Goal: Transaction & Acquisition: Purchase product/service

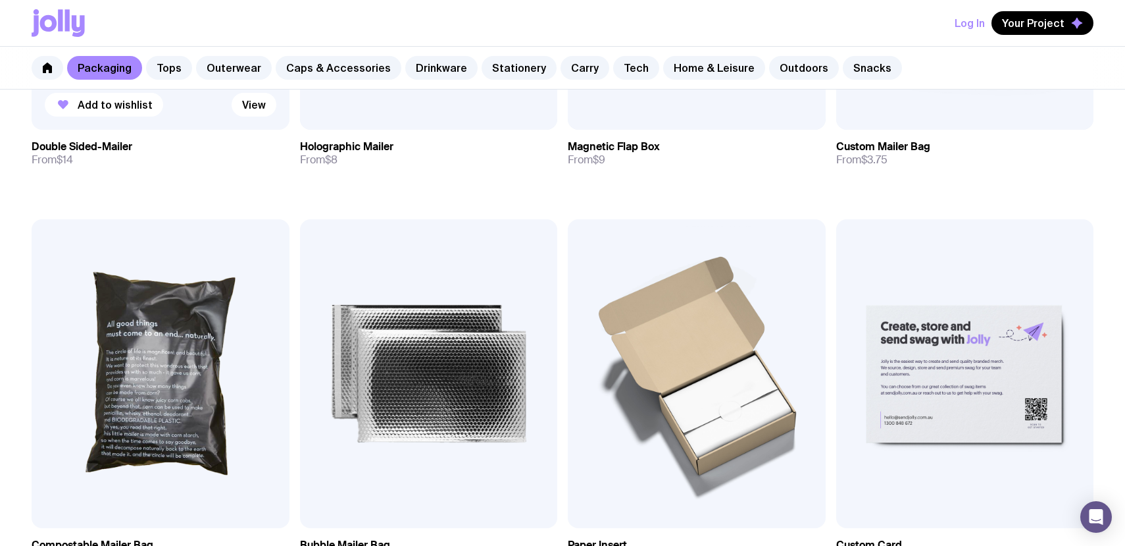
scroll to position [770, 0]
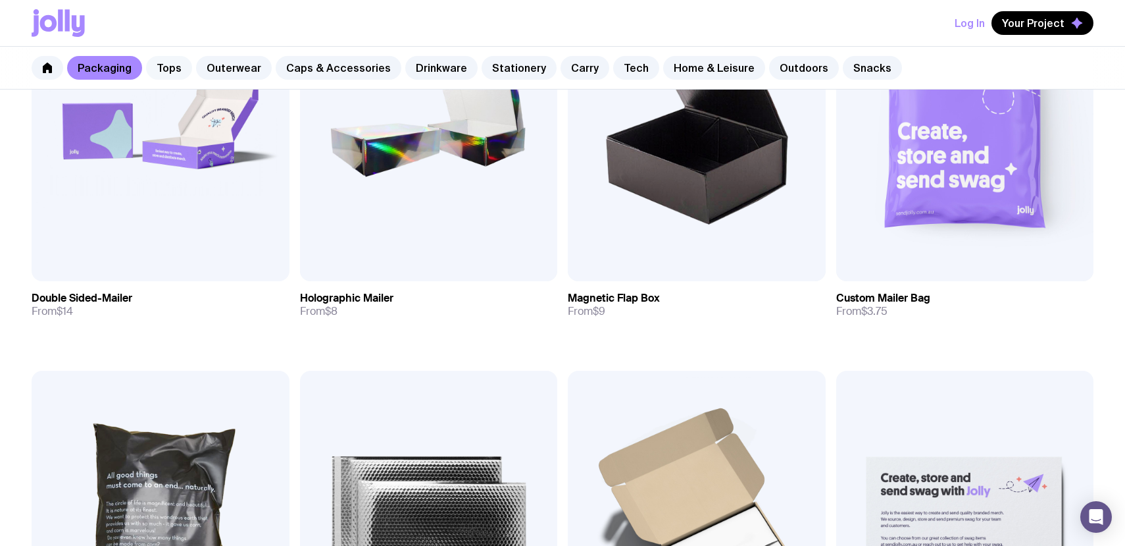
click at [168, 62] on link "Tops" at bounding box center [169, 68] width 46 height 24
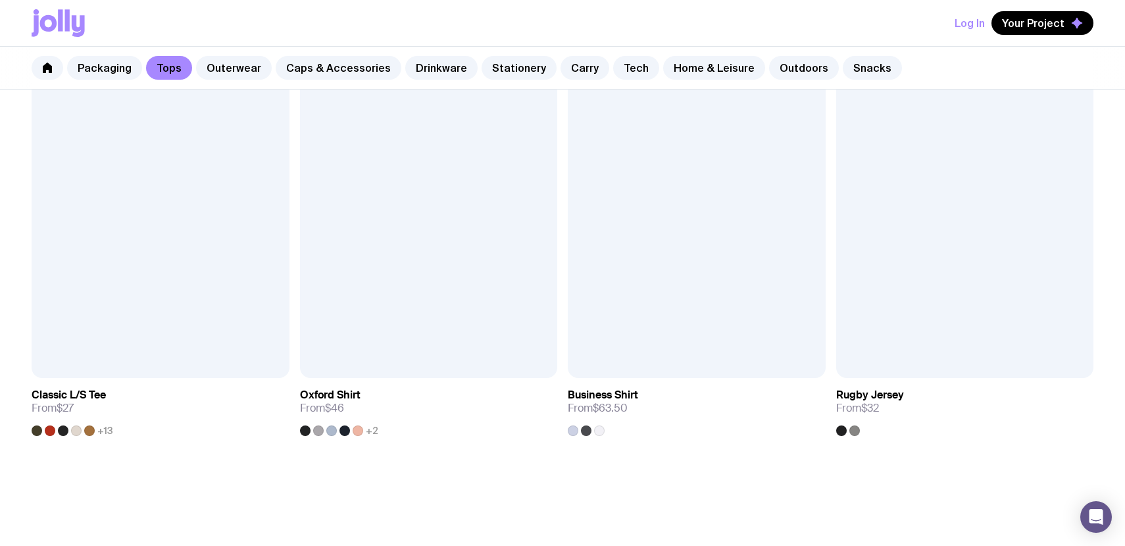
scroll to position [1508, 0]
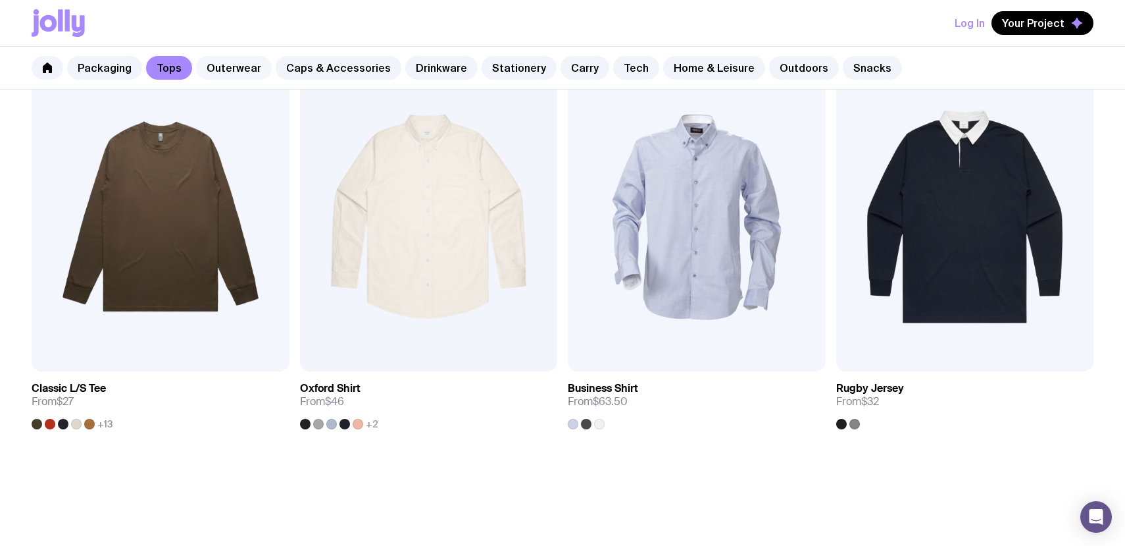
click at [228, 61] on link "Outerwear" at bounding box center [234, 68] width 76 height 24
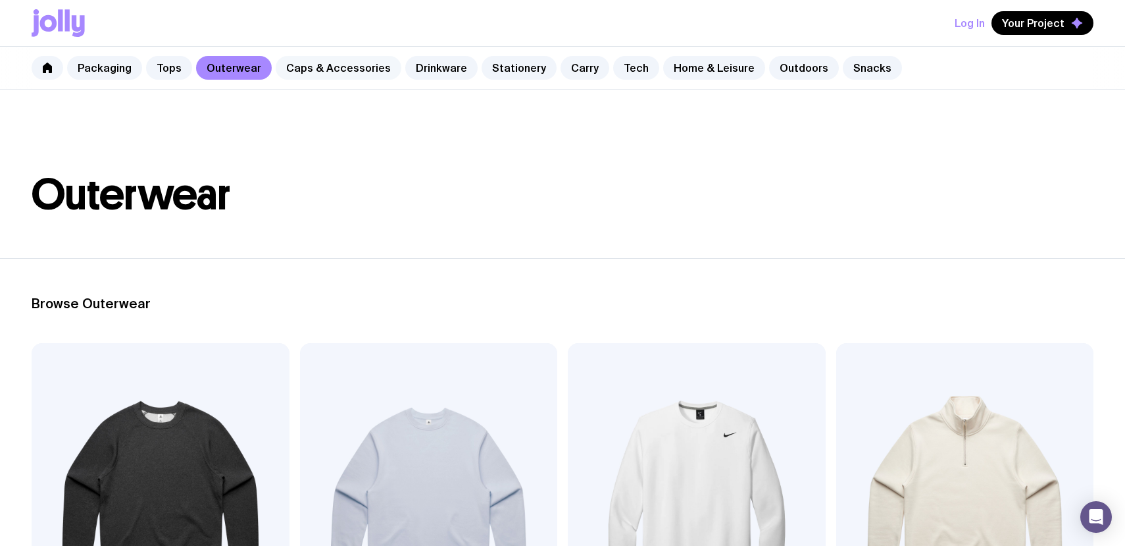
click at [342, 72] on link "Caps & Accessories" at bounding box center [339, 68] width 126 height 24
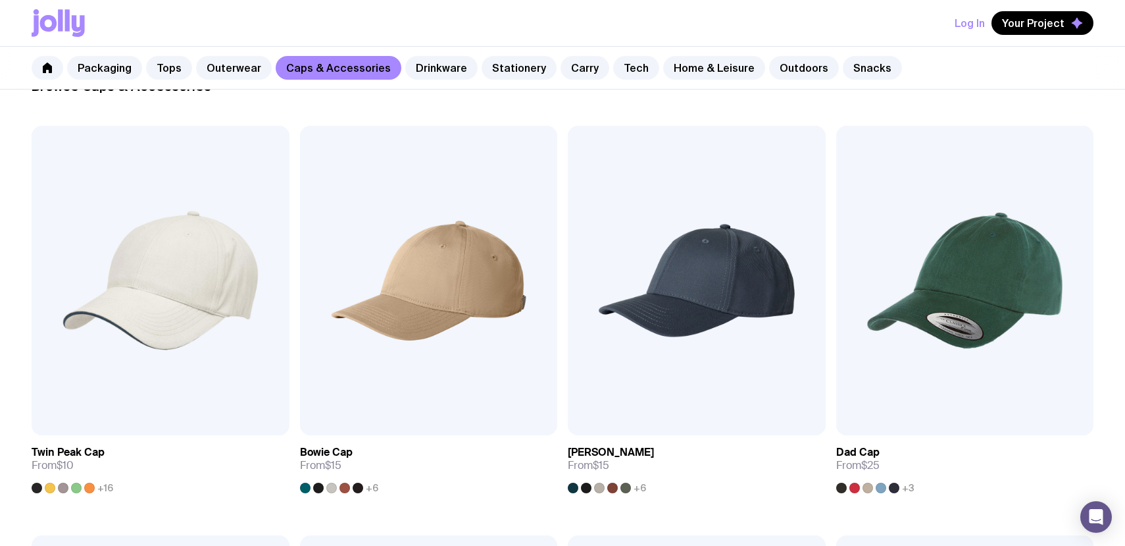
scroll to position [42, 0]
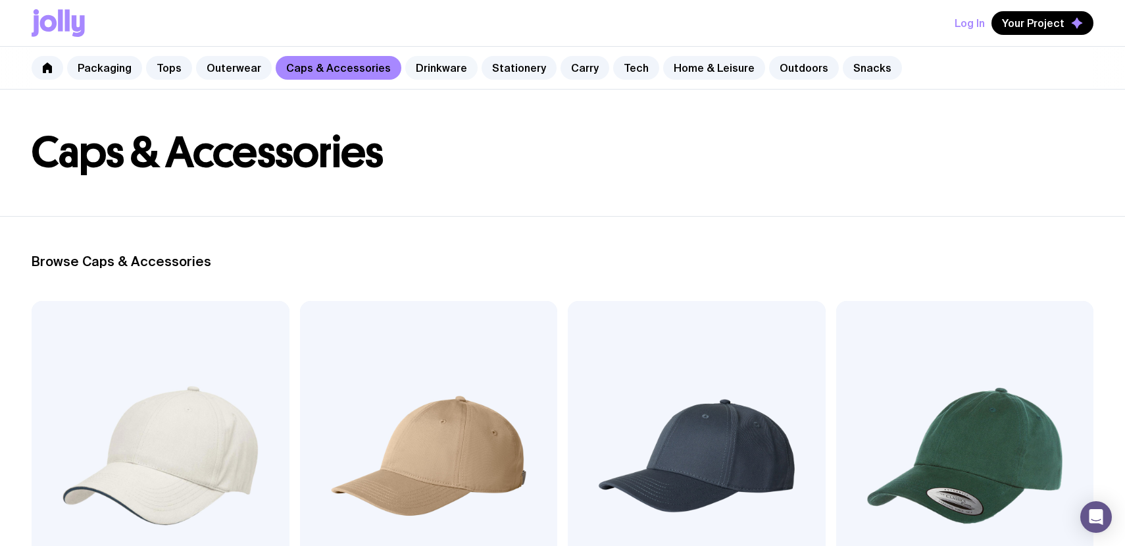
click at [432, 78] on link "Drinkware" at bounding box center [441, 68] width 72 height 24
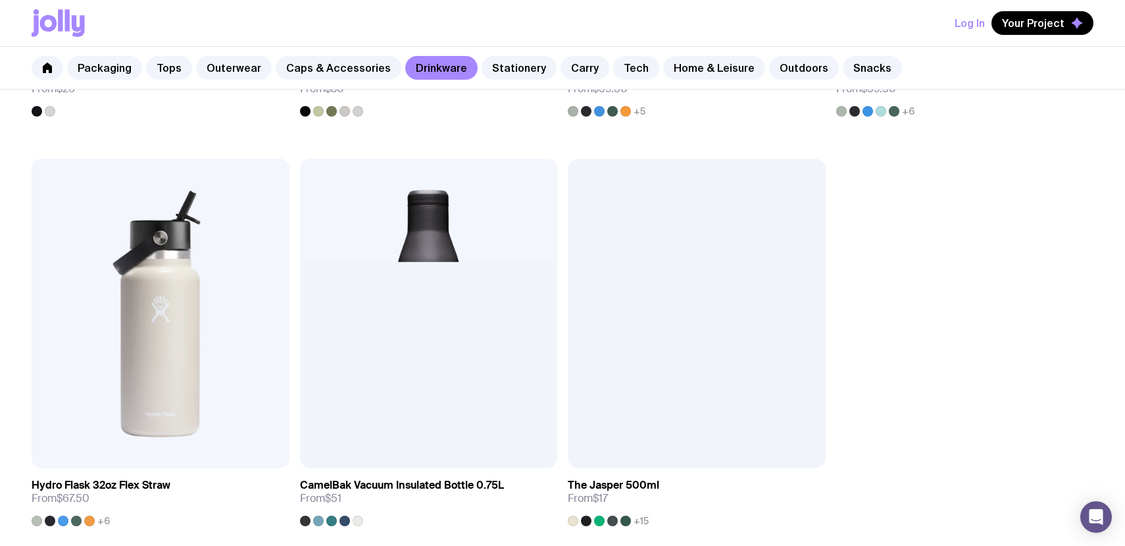
scroll to position [2434, 0]
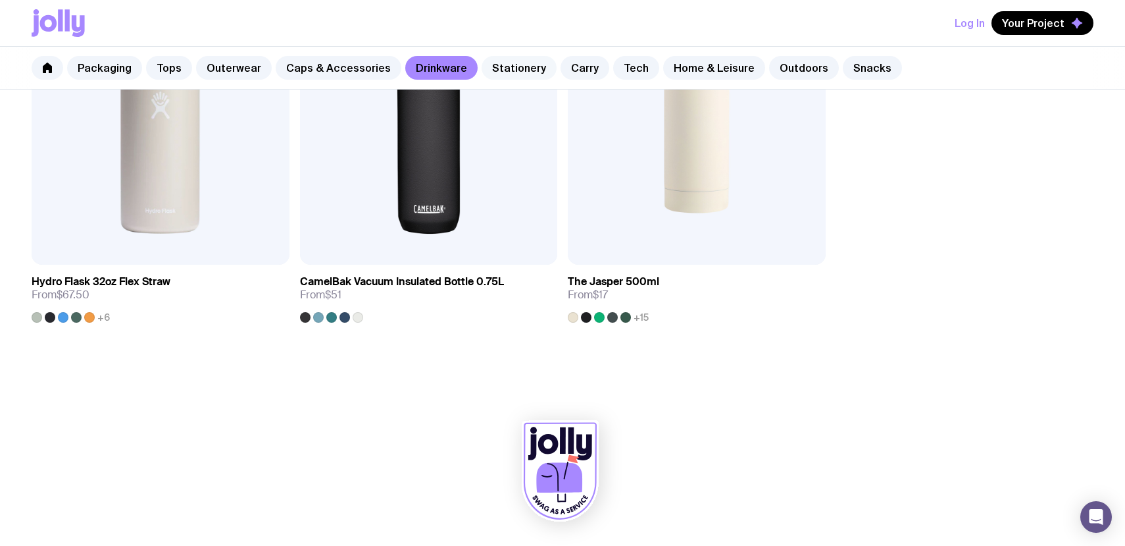
click at [513, 56] on link "Stationery" at bounding box center [519, 68] width 75 height 24
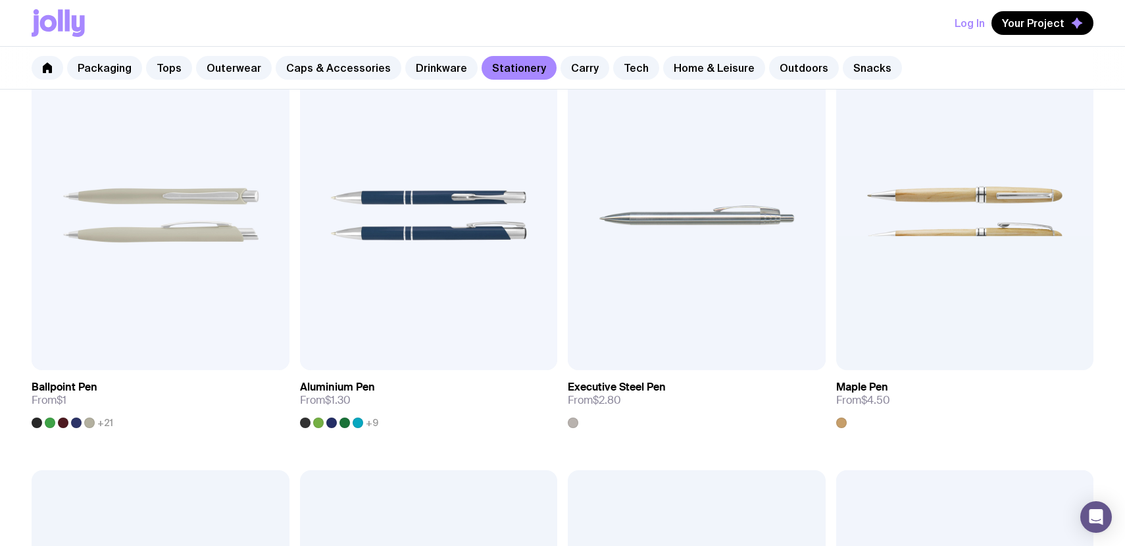
scroll to position [146, 0]
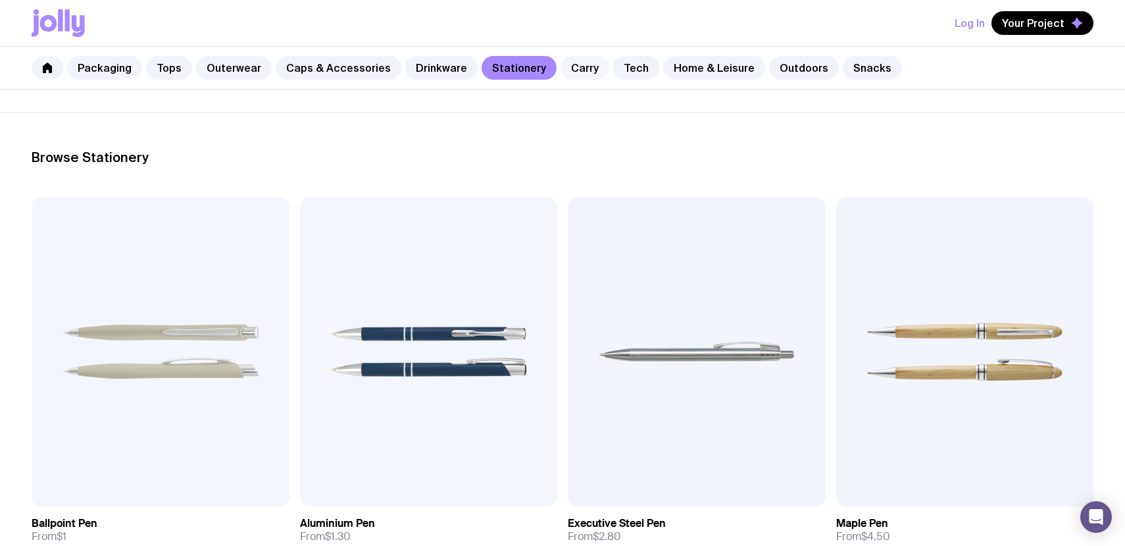
click at [571, 64] on link "Carry" at bounding box center [585, 68] width 49 height 24
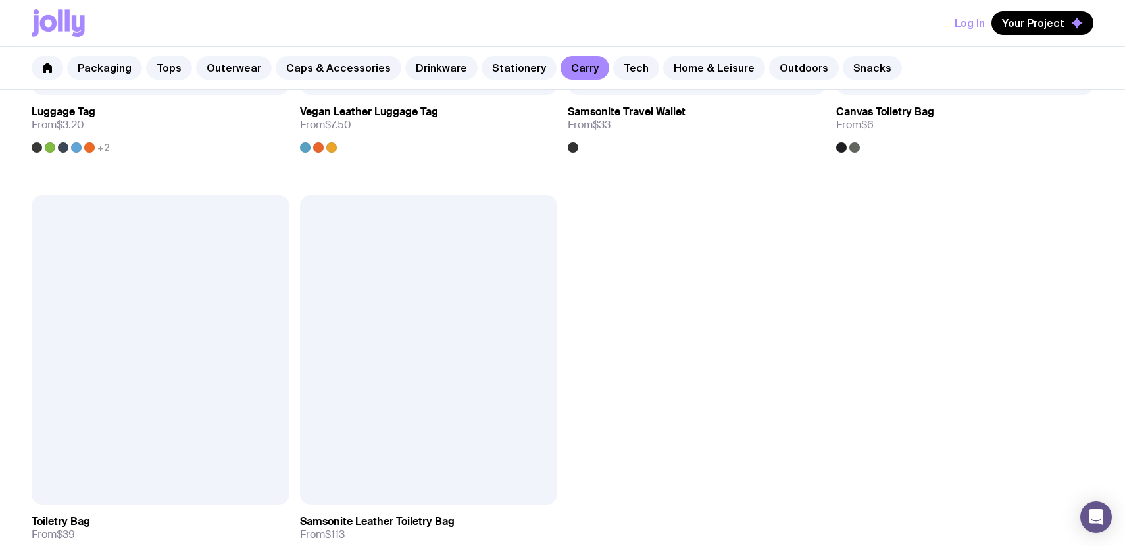
scroll to position [3422, 0]
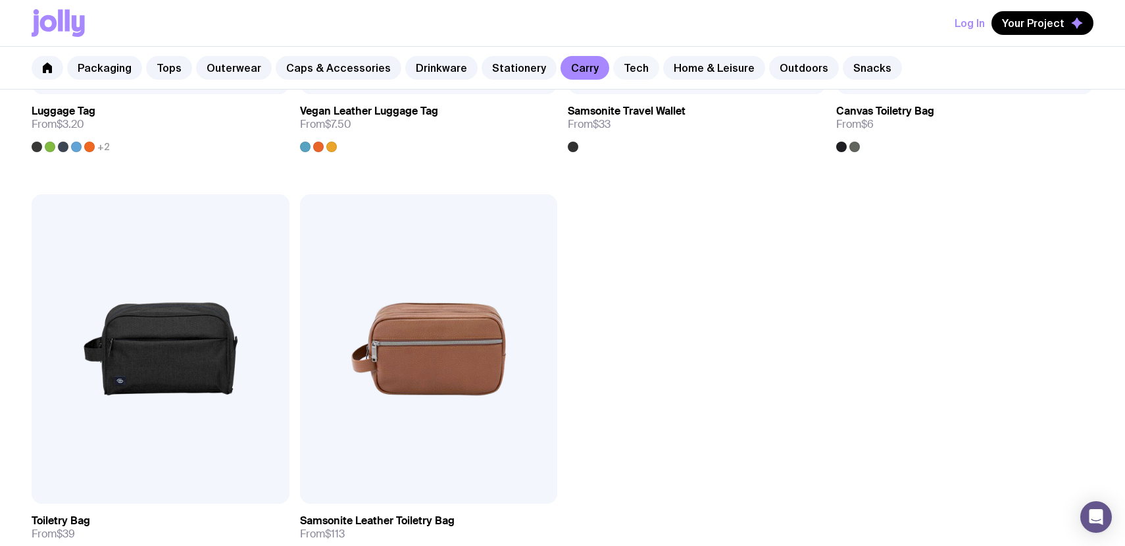
click at [623, 76] on link "Tech" at bounding box center [636, 68] width 46 height 24
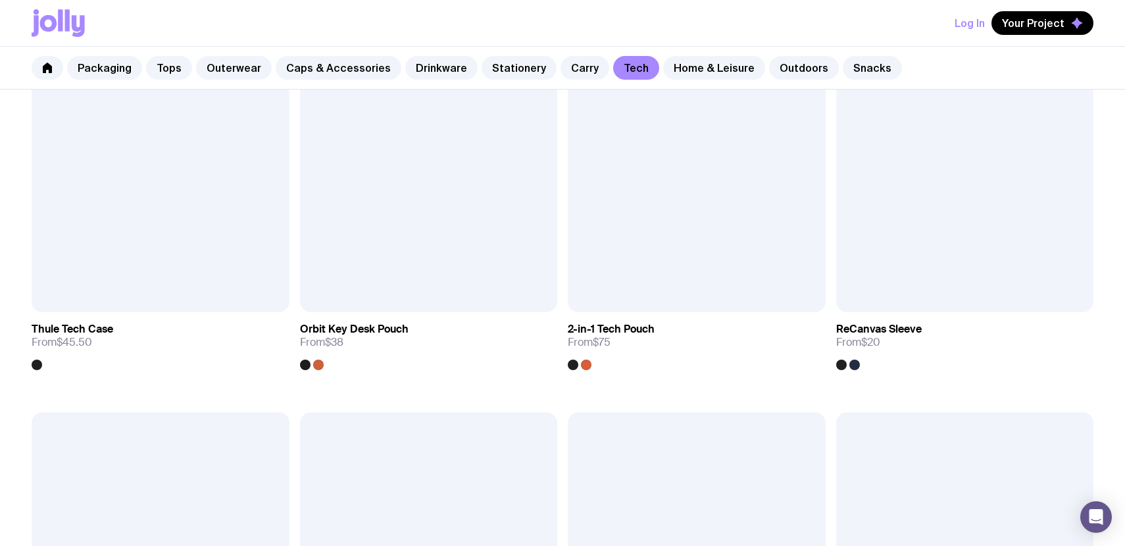
scroll to position [1849, 0]
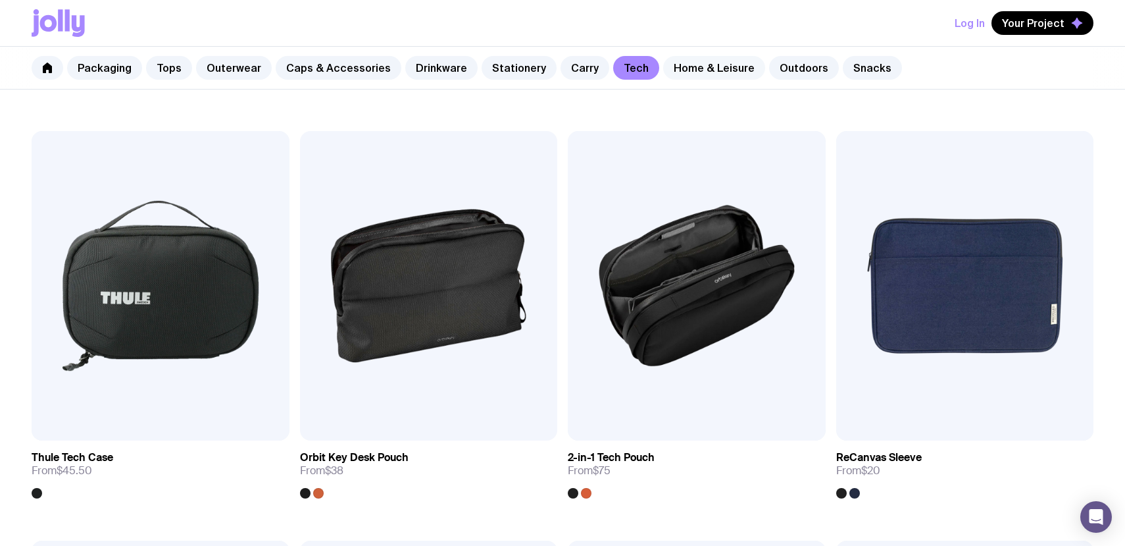
click at [691, 70] on link "Home & Leisure" at bounding box center [714, 68] width 102 height 24
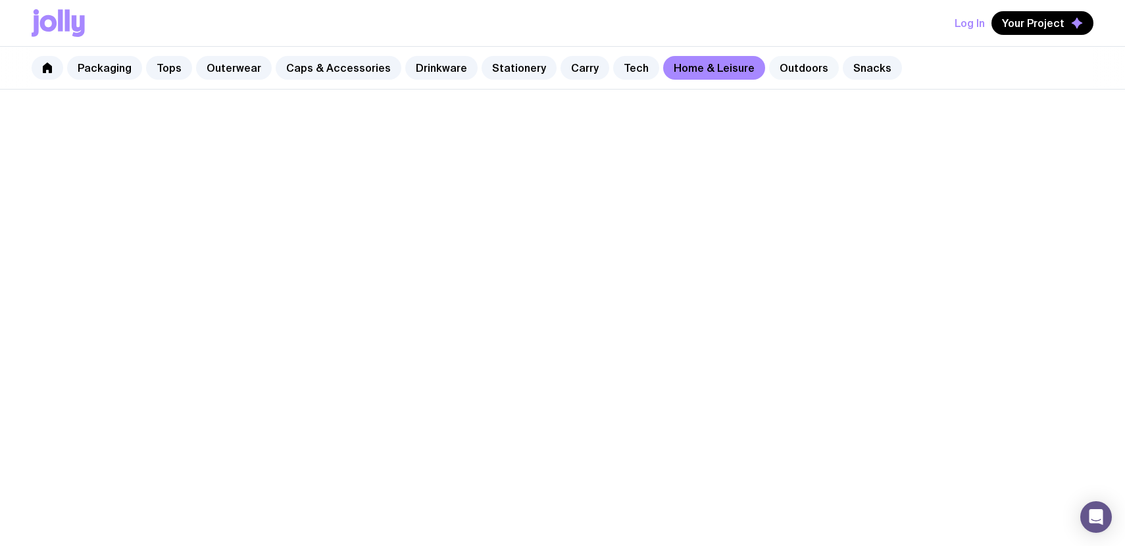
click at [769, 69] on link "Outdoors" at bounding box center [804, 68] width 70 height 24
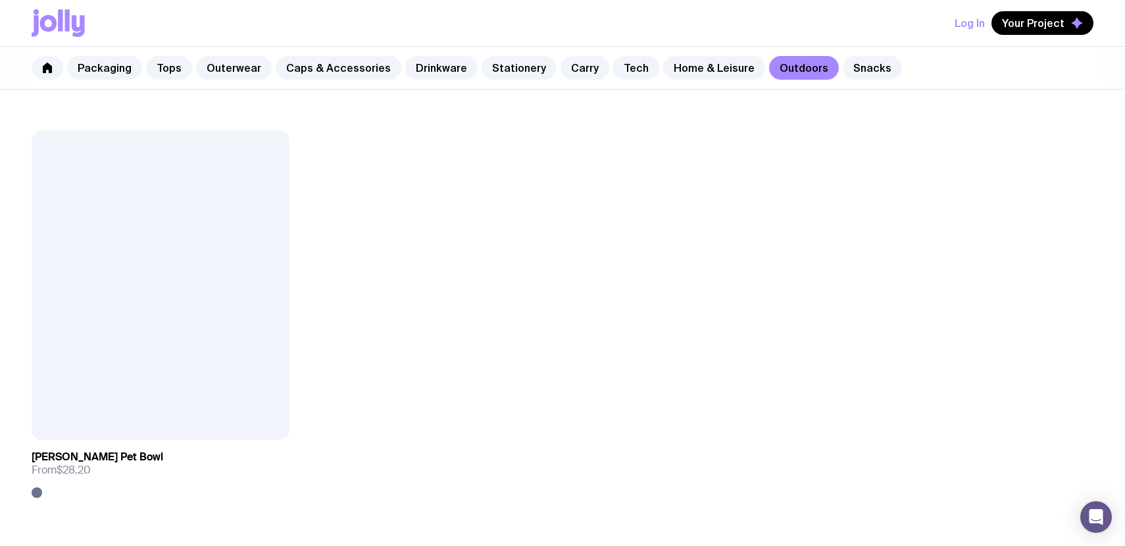
scroll to position [2261, 0]
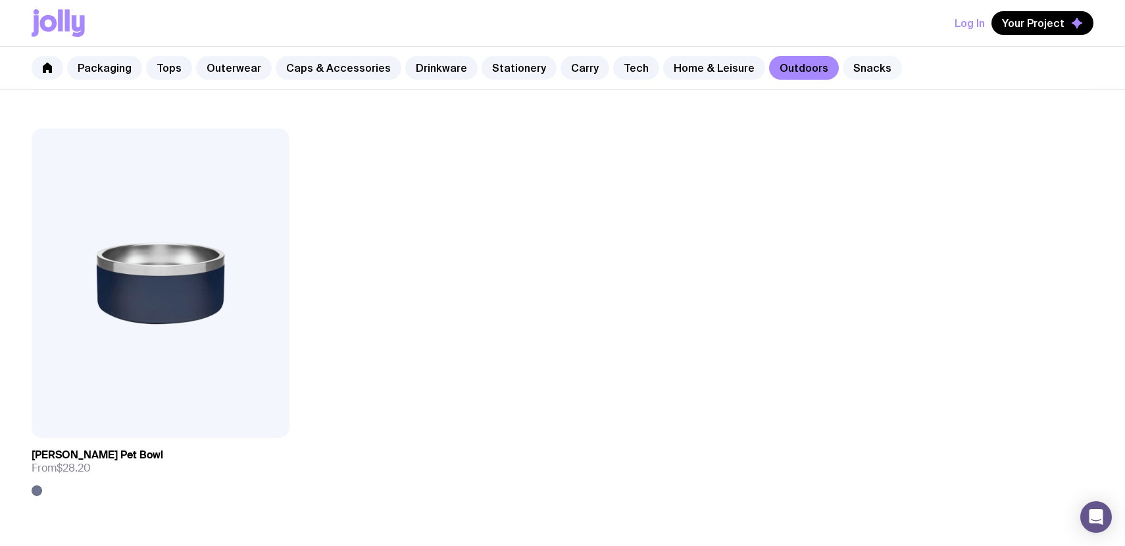
click at [843, 63] on link "Snacks" at bounding box center [872, 68] width 59 height 24
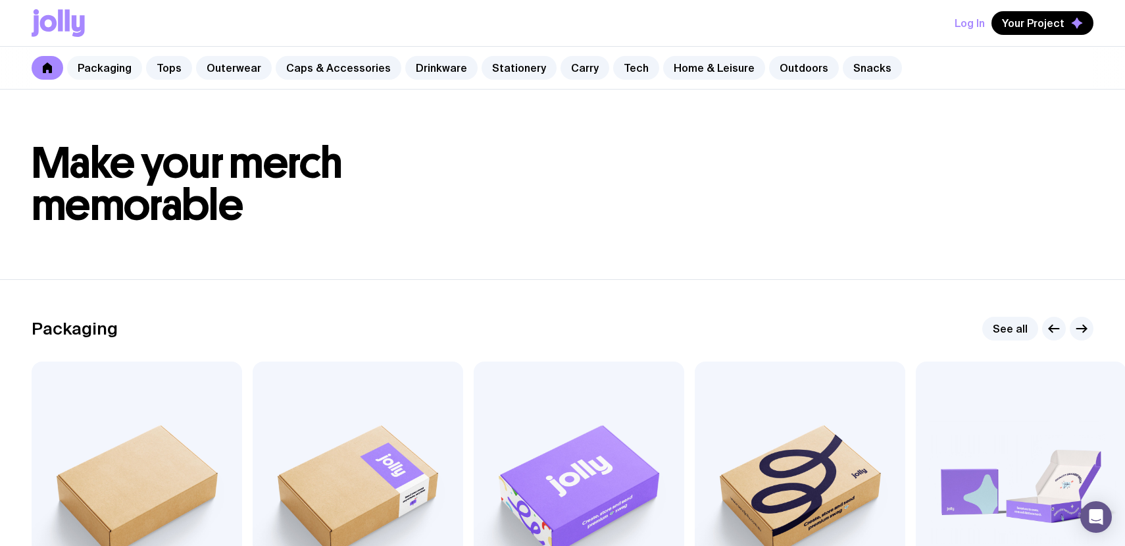
click at [106, 68] on link "Packaging" at bounding box center [104, 68] width 75 height 24
click at [156, 69] on link "Tops" at bounding box center [169, 68] width 46 height 24
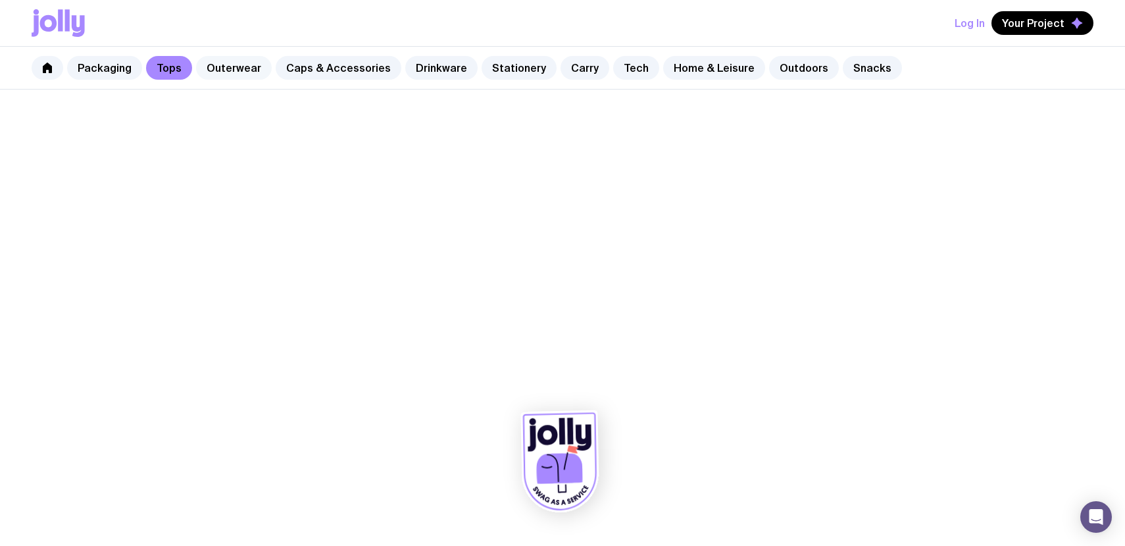
click at [234, 69] on link "Outerwear" at bounding box center [234, 68] width 76 height 24
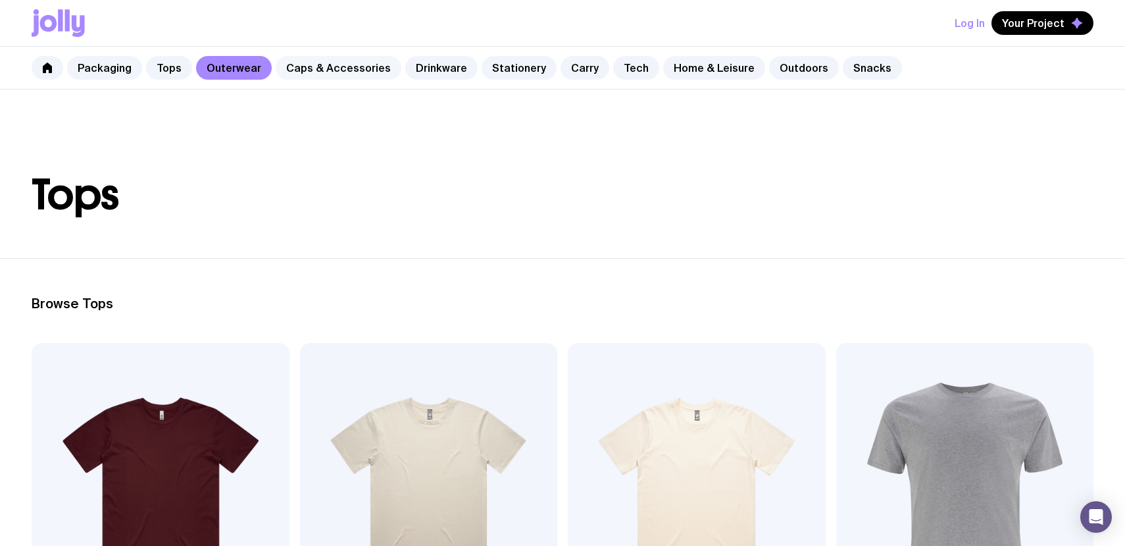
click at [316, 71] on link "Caps & Accessories" at bounding box center [339, 68] width 126 height 24
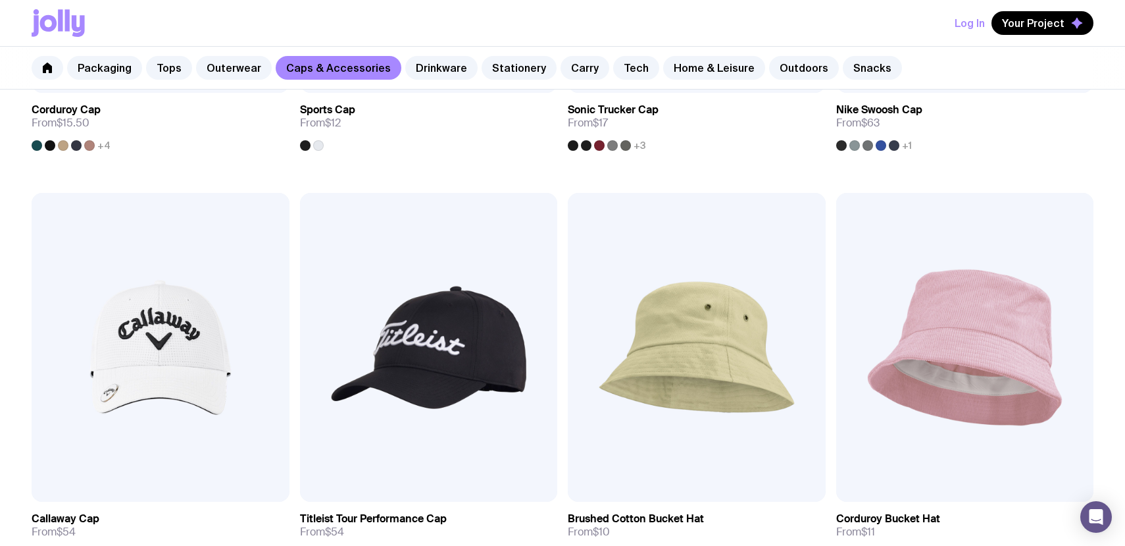
scroll to position [613, 0]
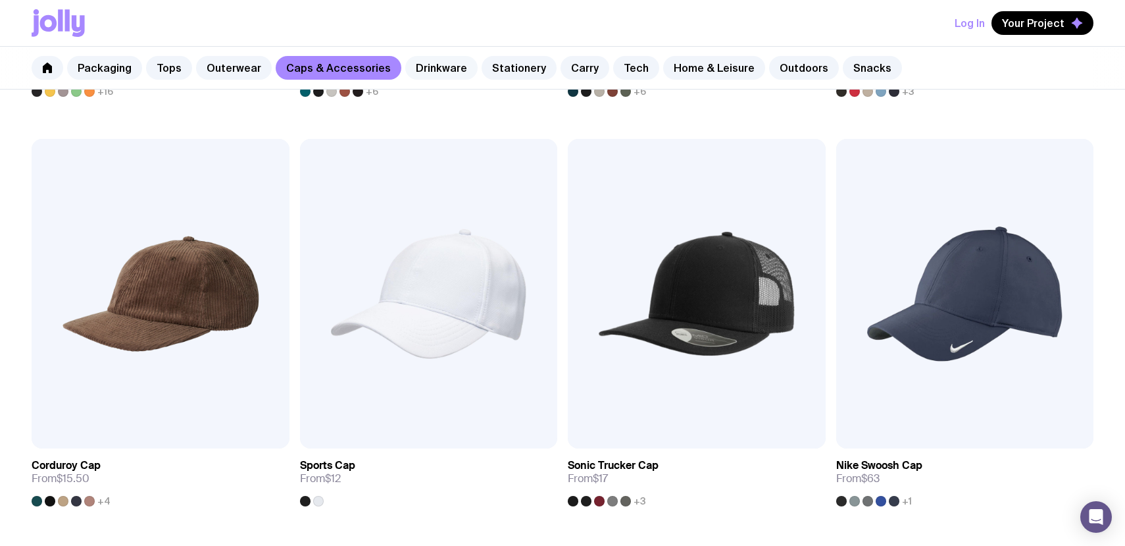
click at [412, 56] on link "Drinkware" at bounding box center [441, 68] width 72 height 24
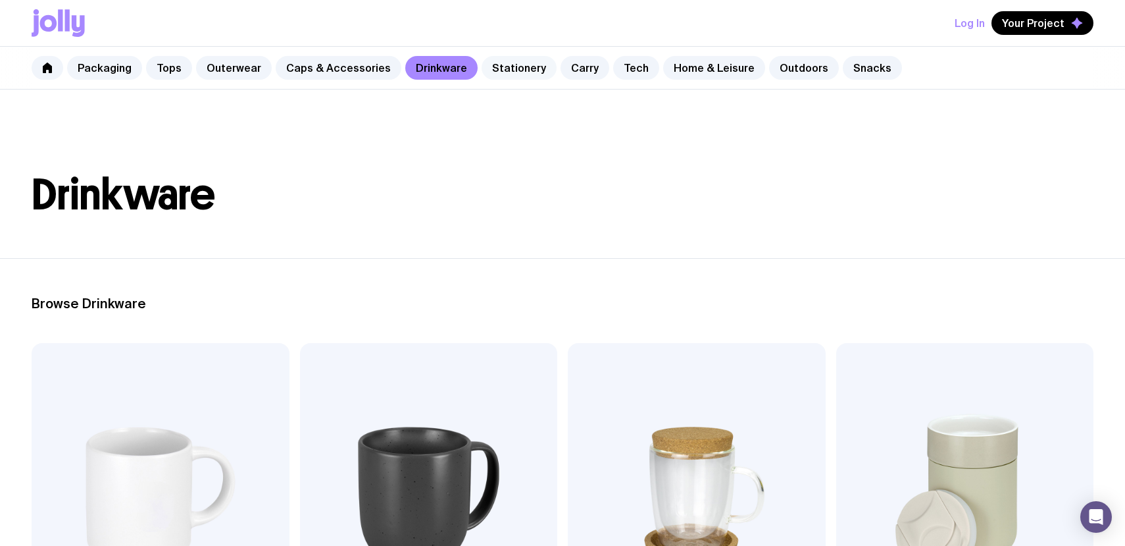
click at [523, 61] on link "Stationery" at bounding box center [519, 68] width 75 height 24
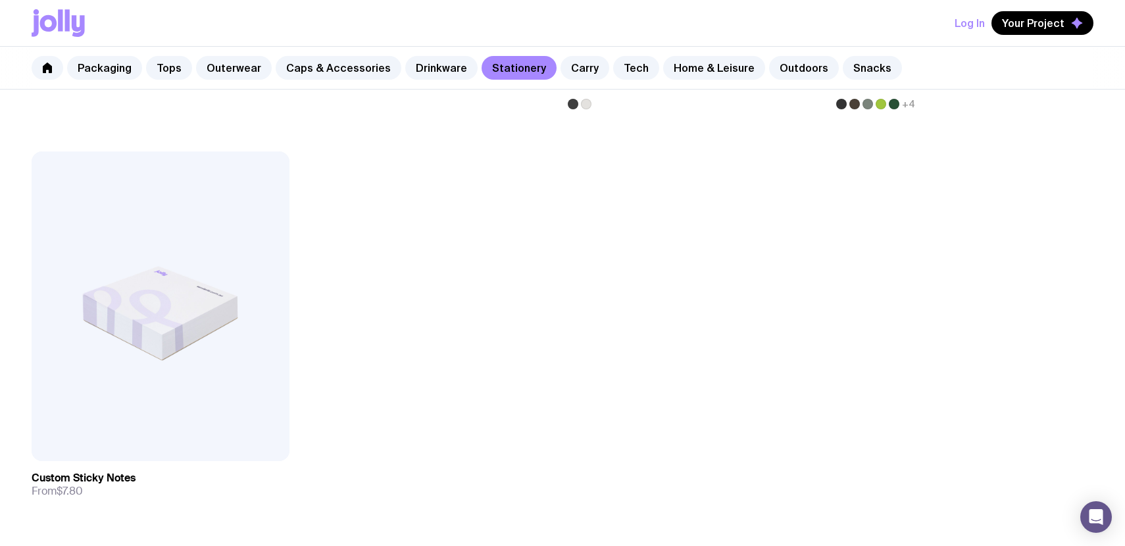
scroll to position [2656, 0]
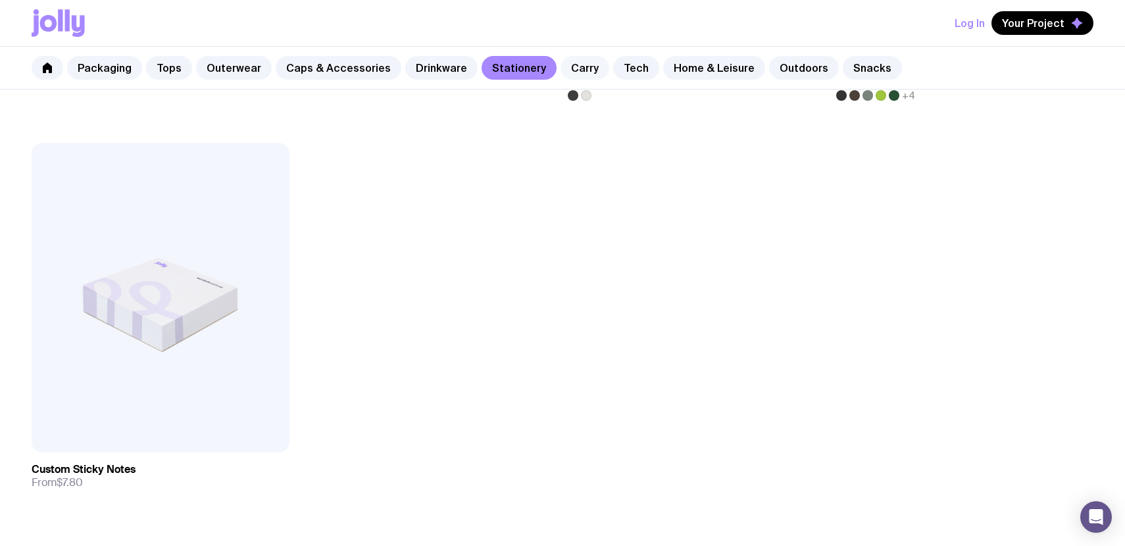
click at [571, 68] on link "Carry" at bounding box center [585, 68] width 49 height 24
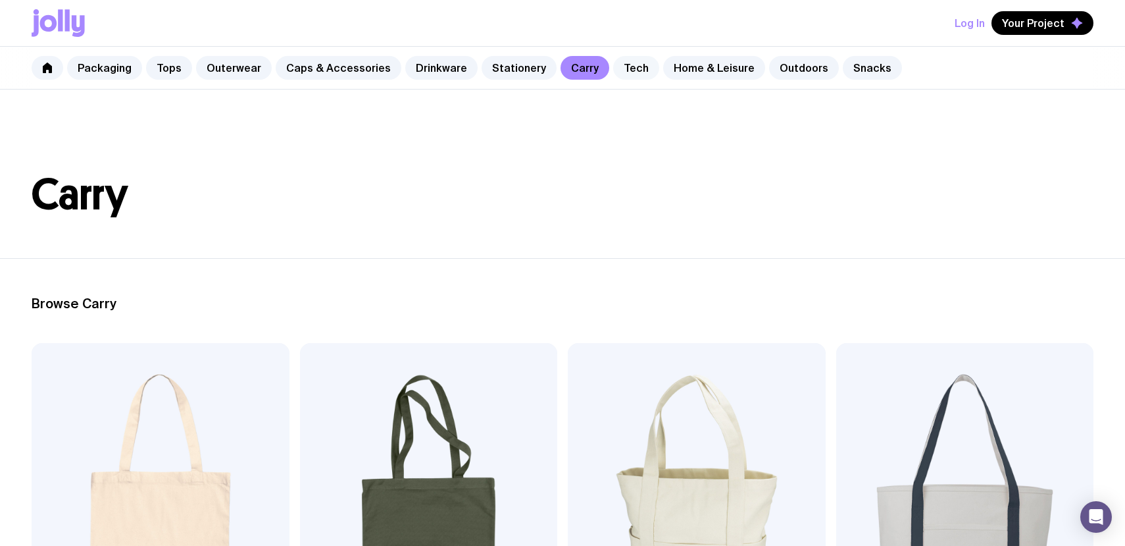
click at [619, 72] on link "Tech" at bounding box center [636, 68] width 46 height 24
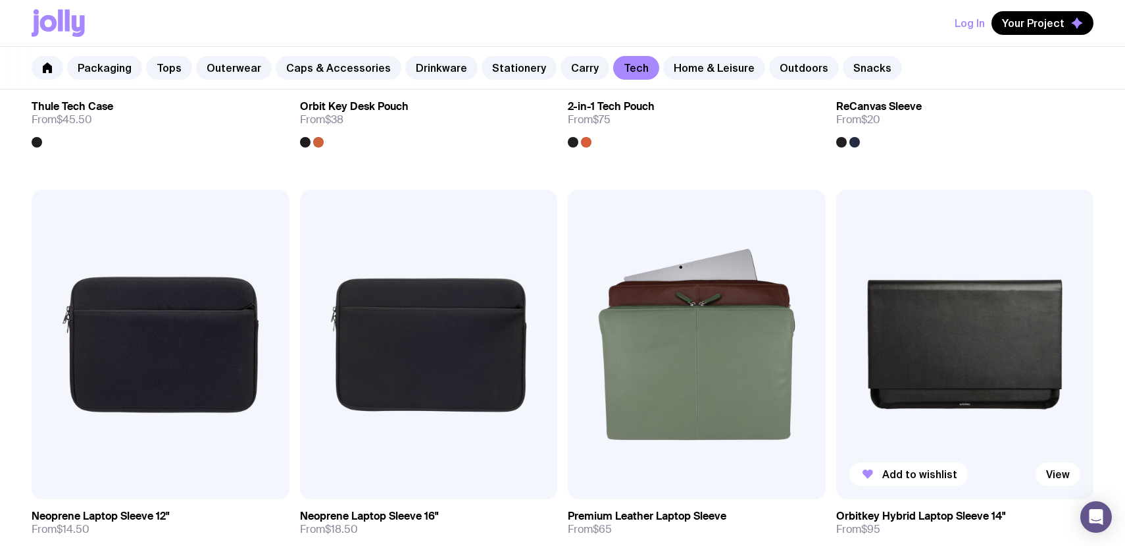
scroll to position [2200, 0]
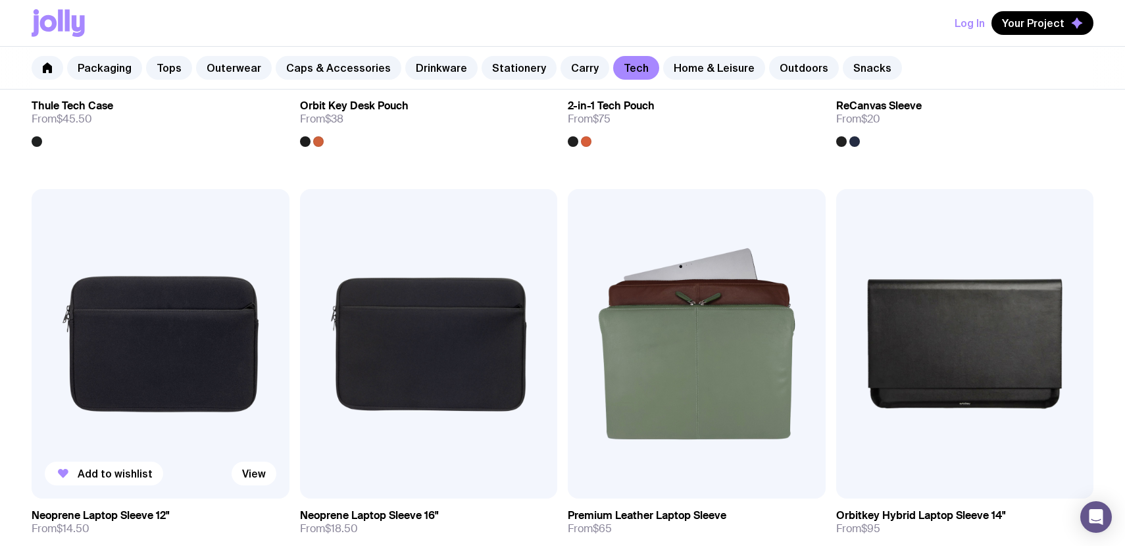
click at [168, 357] on img at bounding box center [161, 343] width 258 height 309
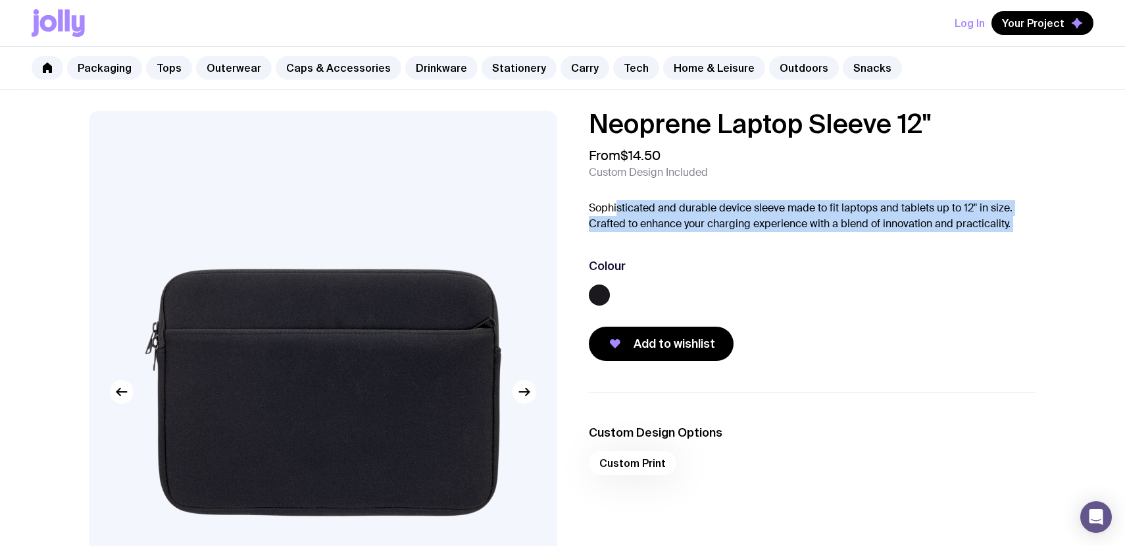
drag, startPoint x: 617, startPoint y: 203, endPoint x: 850, endPoint y: 244, distance: 237.2
click at [850, 244] on div "Neoprene Laptop Sleeve 12" From $14.50 Custom Design Included Sophisticated and…" at bounding box center [813, 236] width 448 height 250
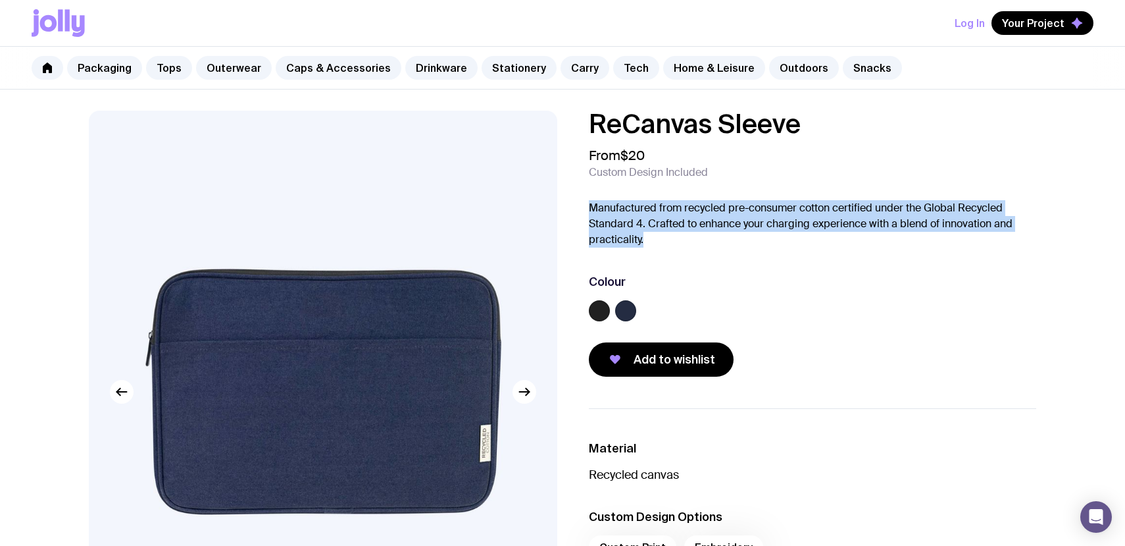
drag, startPoint x: 568, startPoint y: 203, endPoint x: 747, endPoint y: 243, distance: 183.3
click at [747, 243] on div "ReCanvas Sleeve From $20 Custom Design Included Manufactured from recycled pre-…" at bounding box center [802, 244] width 469 height 266
click at [747, 243] on p "Manufactured from recycled pre-consumer cotton certified under the Global Recyc…" at bounding box center [813, 223] width 448 height 47
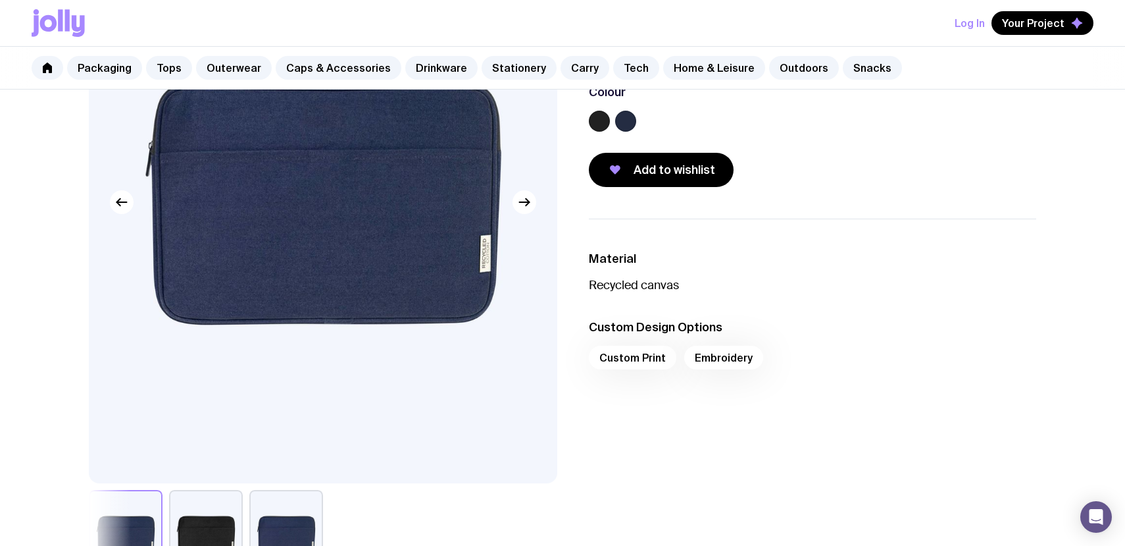
scroll to position [190, 0]
click at [591, 108] on div "Colour" at bounding box center [813, 110] width 448 height 53
click at [595, 116] on label at bounding box center [599, 120] width 21 height 21
click at [0, 0] on input "radio" at bounding box center [0, 0] width 0 height 0
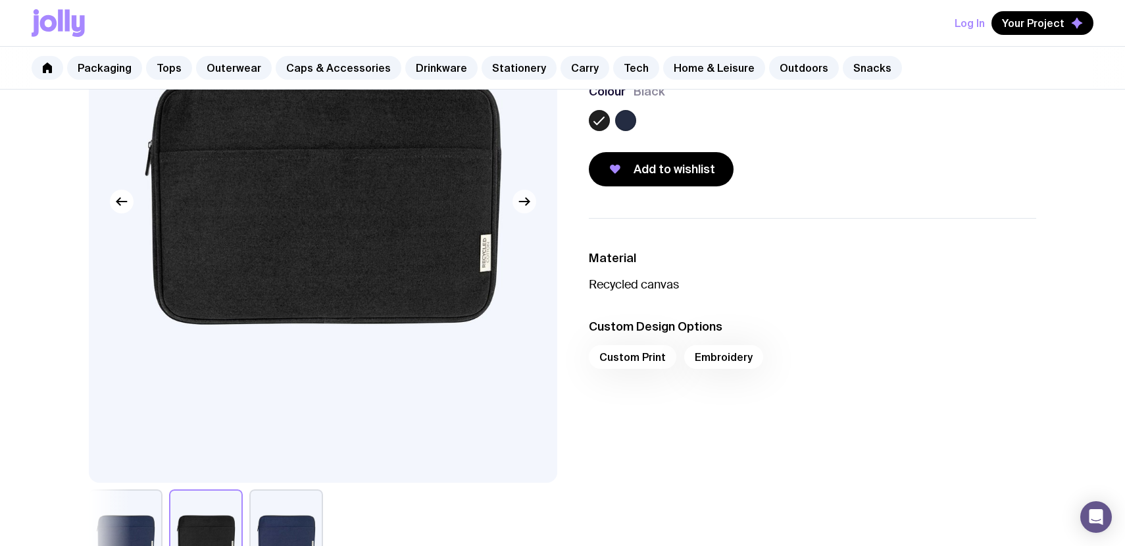
click at [524, 211] on button "button" at bounding box center [525, 202] width 24 height 24
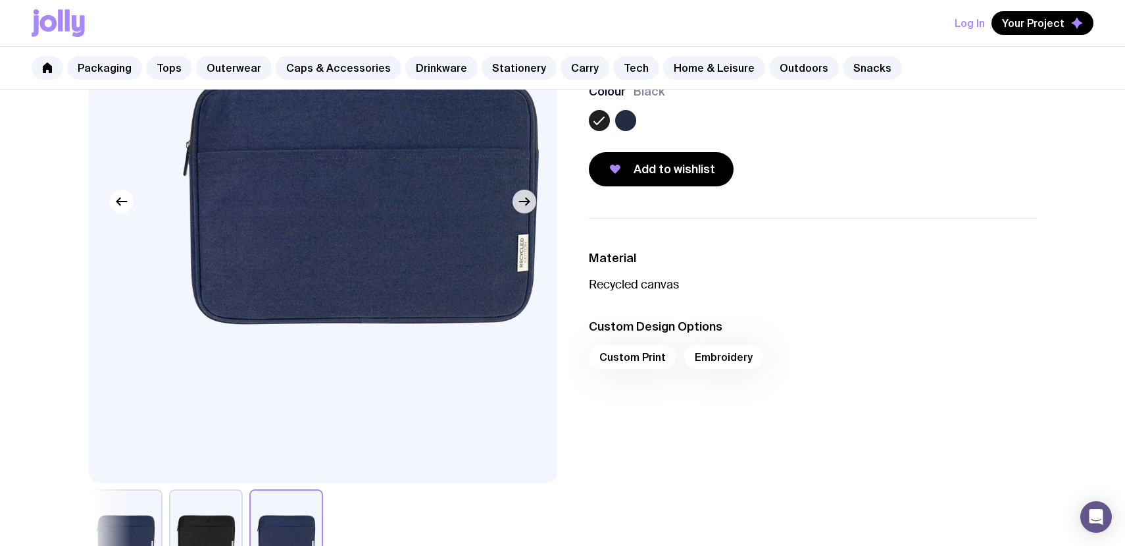
click at [524, 211] on button "button" at bounding box center [525, 202] width 24 height 24
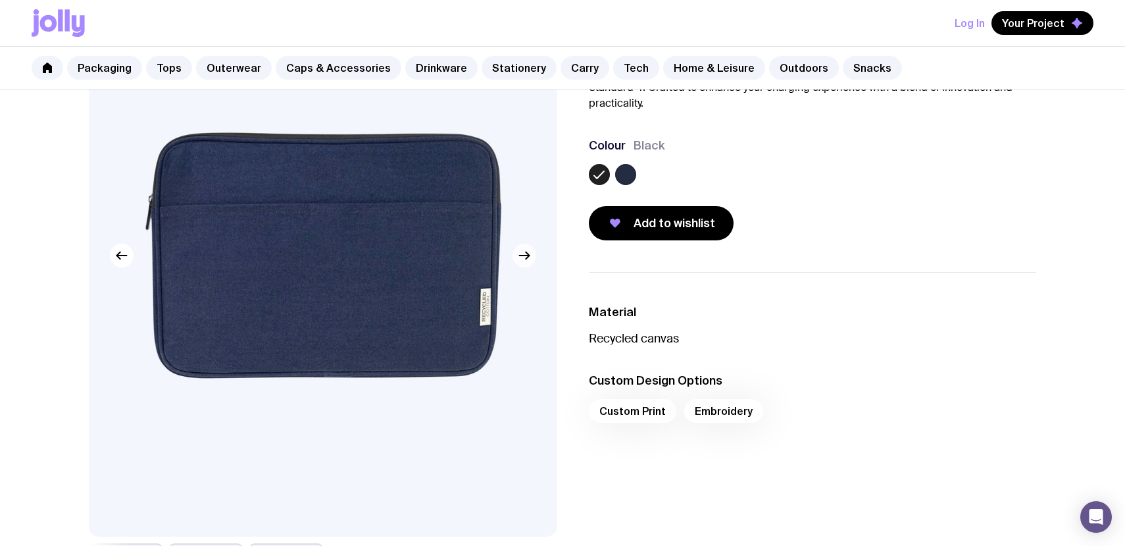
scroll to position [0, 0]
